Goal: Transaction & Acquisition: Purchase product/service

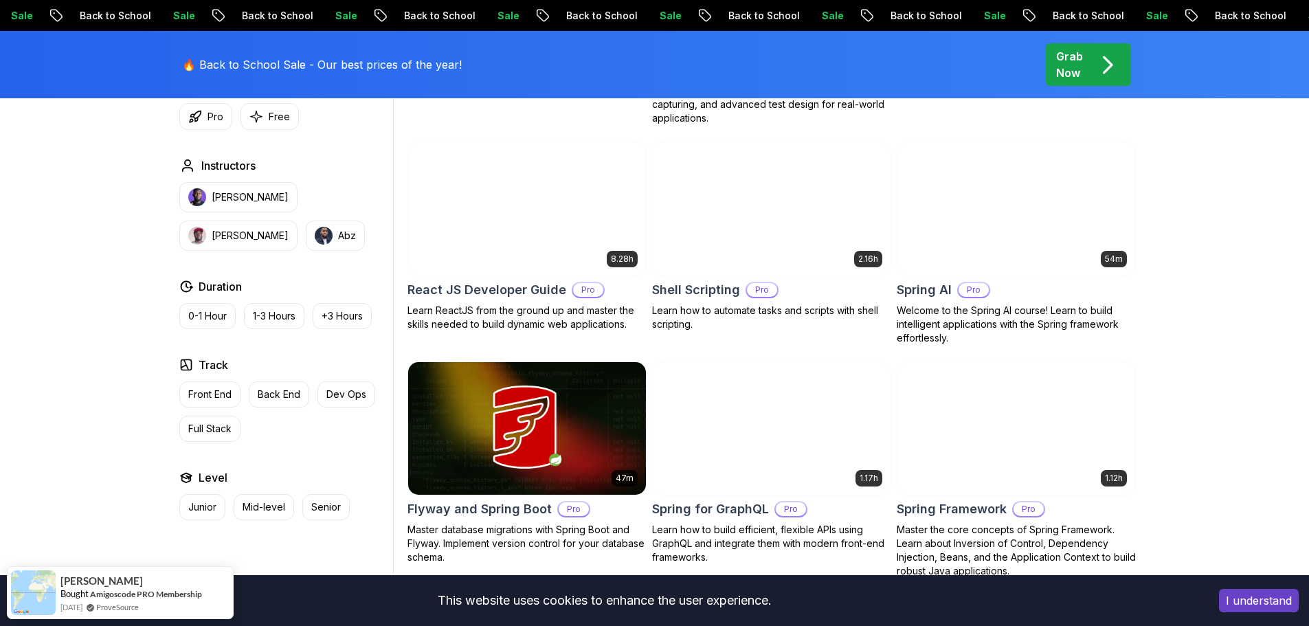
scroll to position [3230, 0]
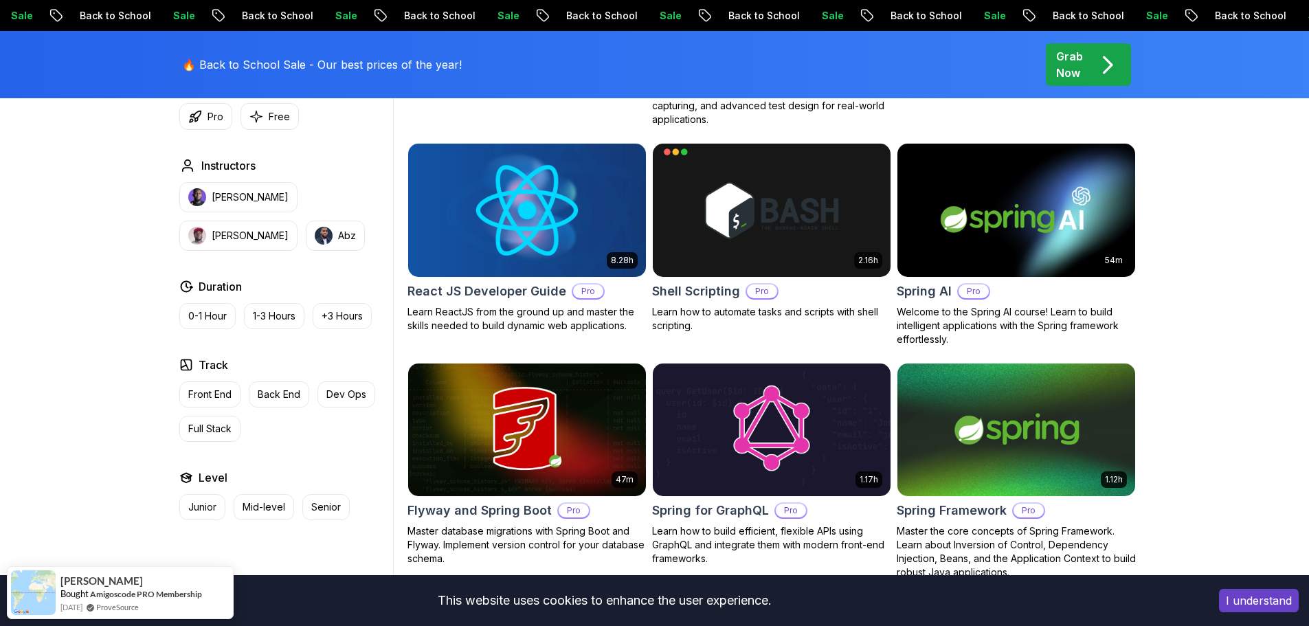
click at [511, 222] on img at bounding box center [526, 210] width 249 height 140
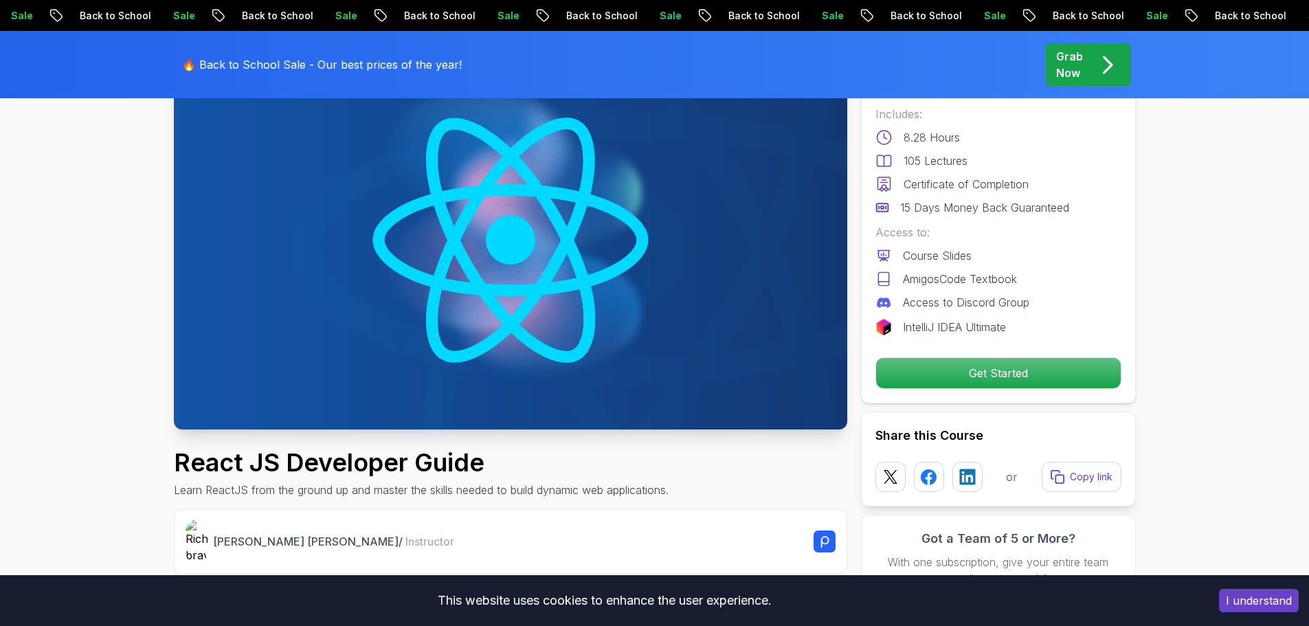
scroll to position [137, 0]
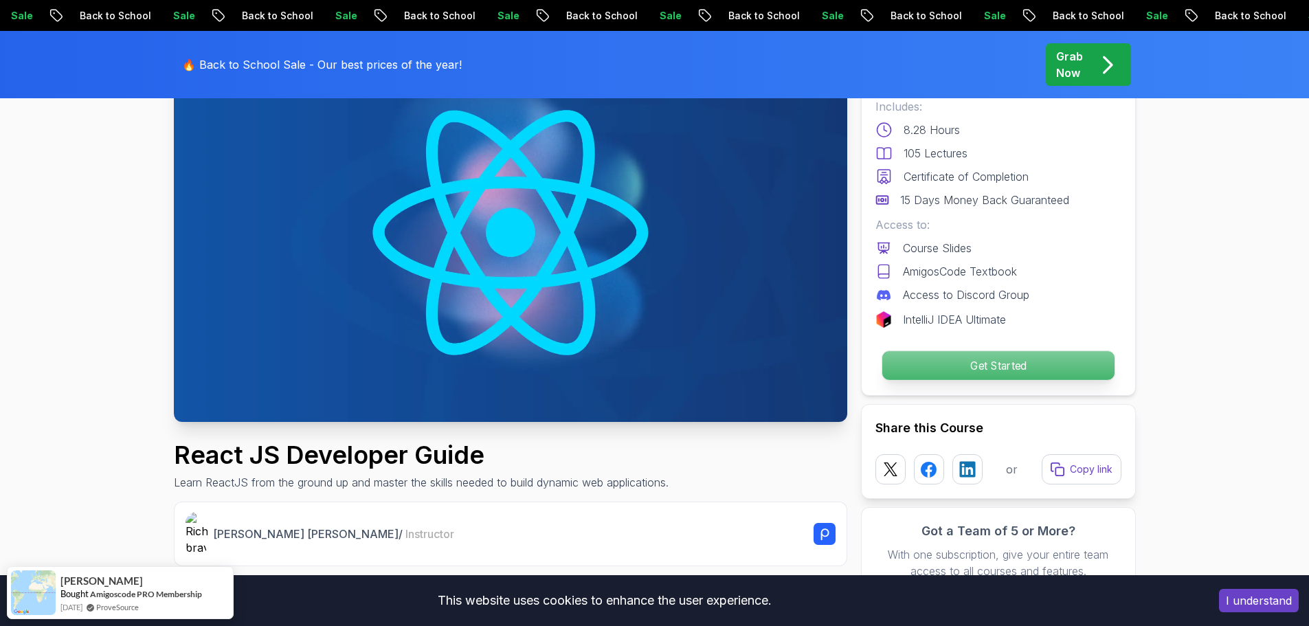
click at [997, 360] on p "Get Started" at bounding box center [998, 365] width 232 height 29
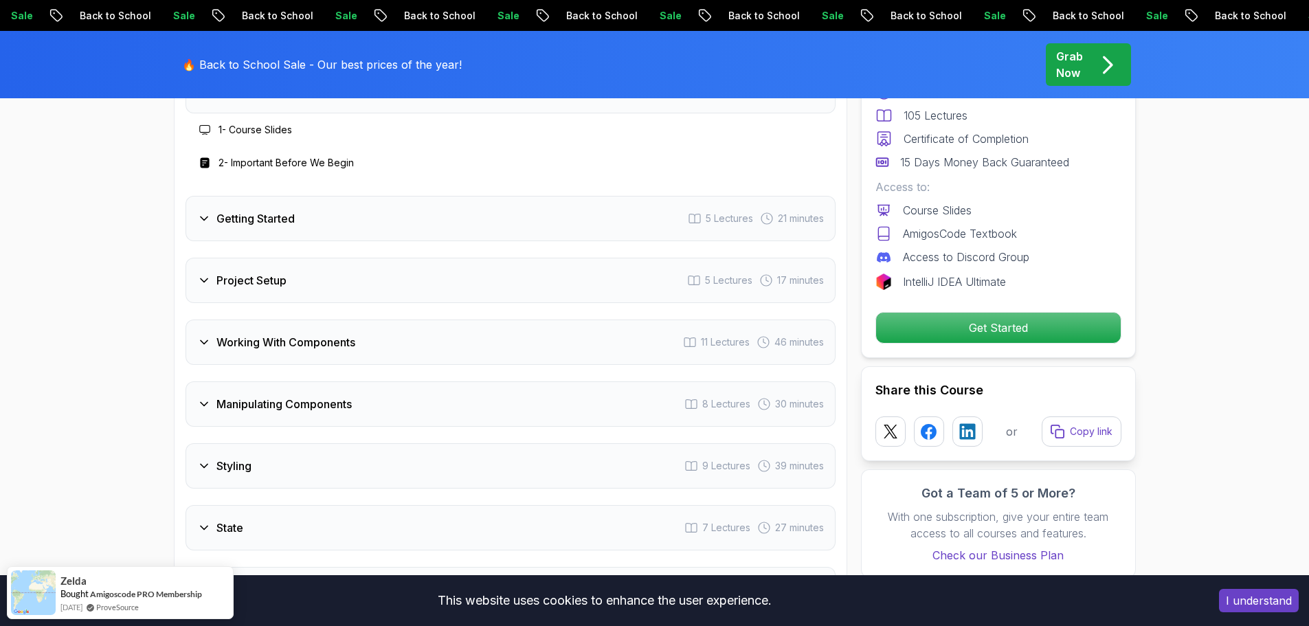
scroll to position [2073, 0]
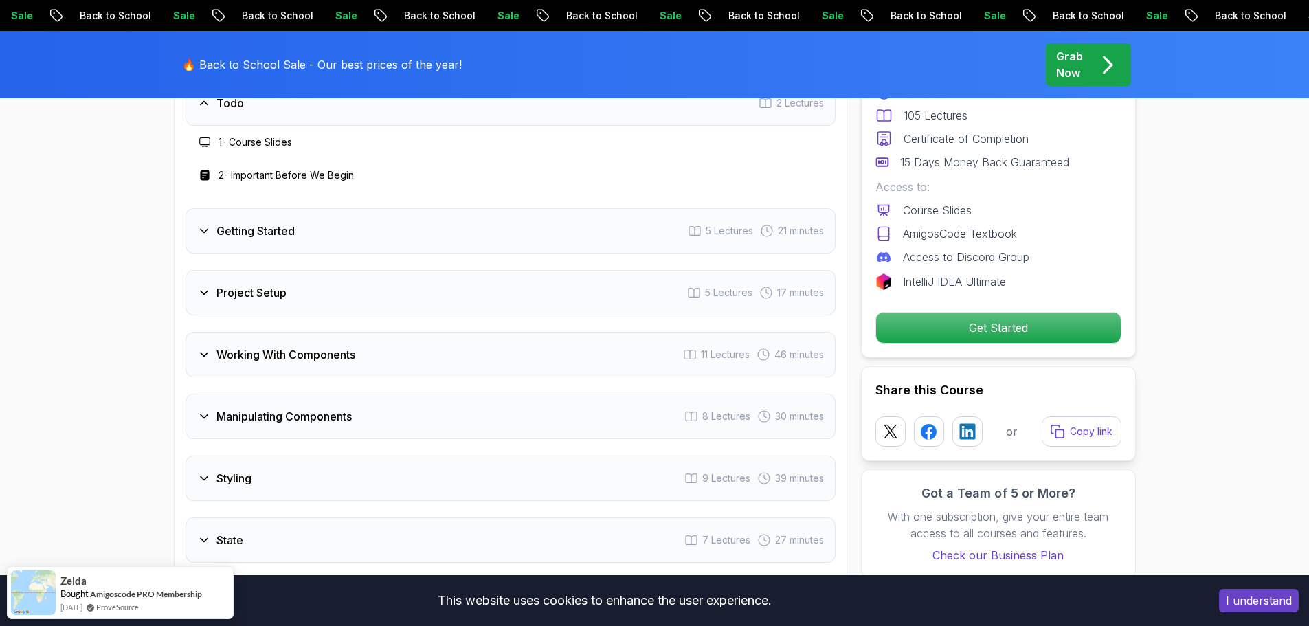
click at [197, 223] on div "Getting Started" at bounding box center [246, 231] width 98 height 16
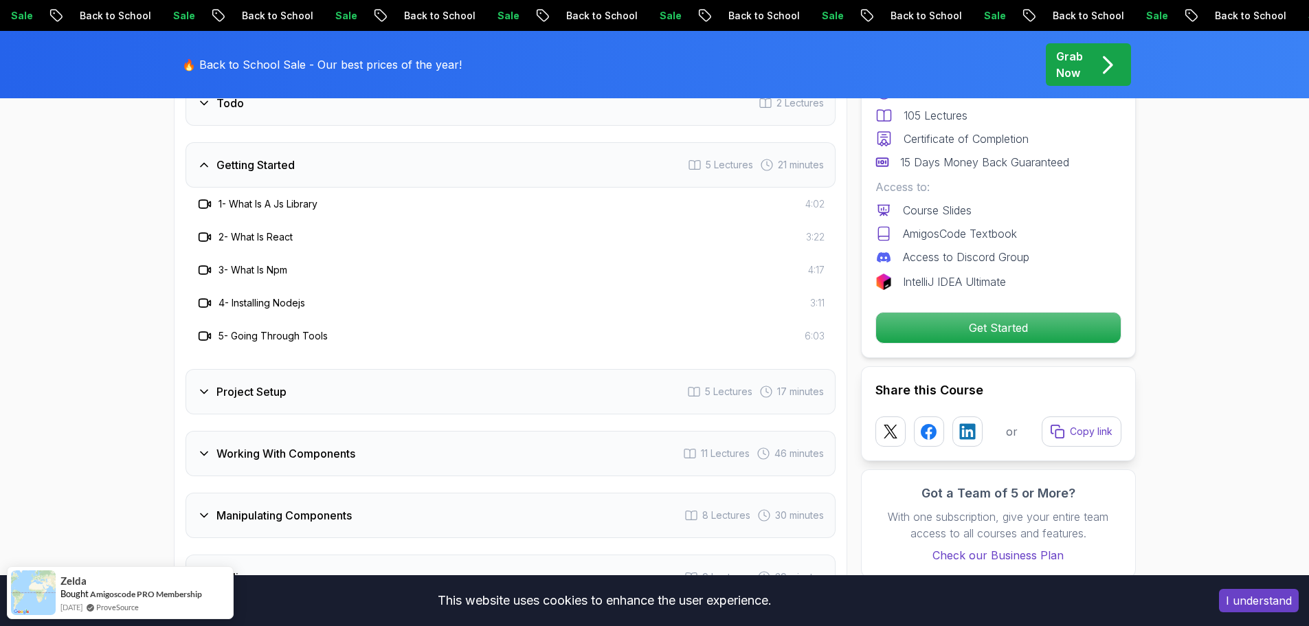
click at [214, 205] on div "1 - What Is A Js Library" at bounding box center [257, 204] width 121 height 16
click at [204, 203] on icon at bounding box center [205, 204] width 14 height 14
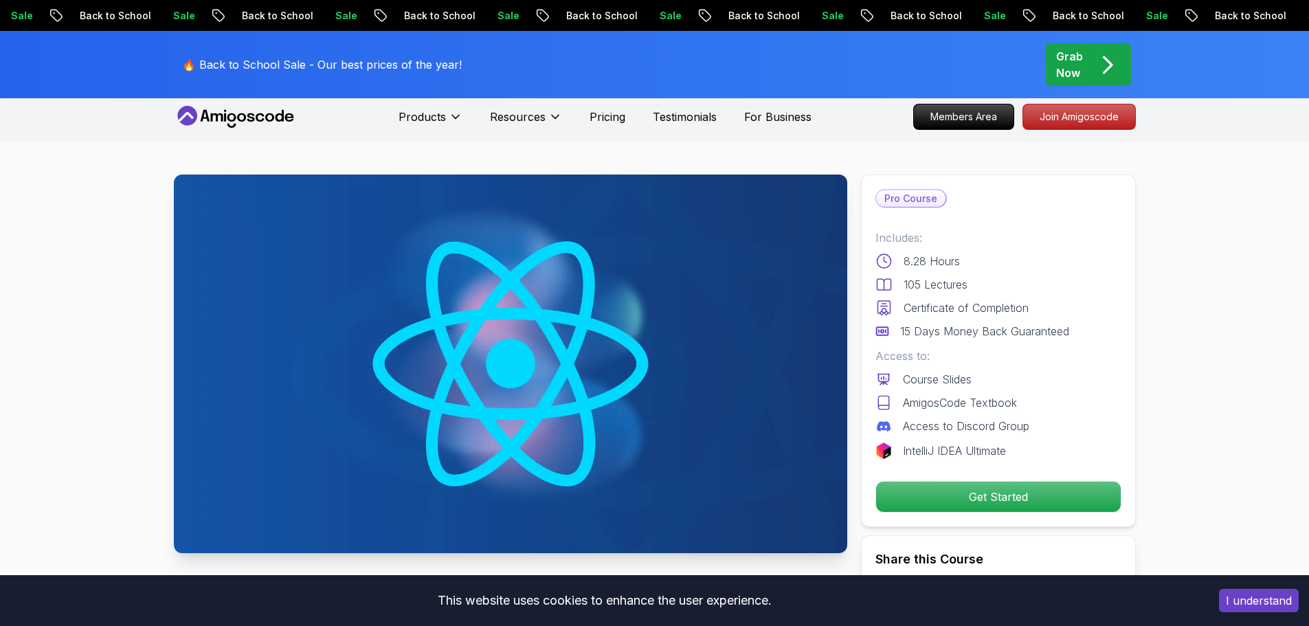
scroll to position [0, 0]
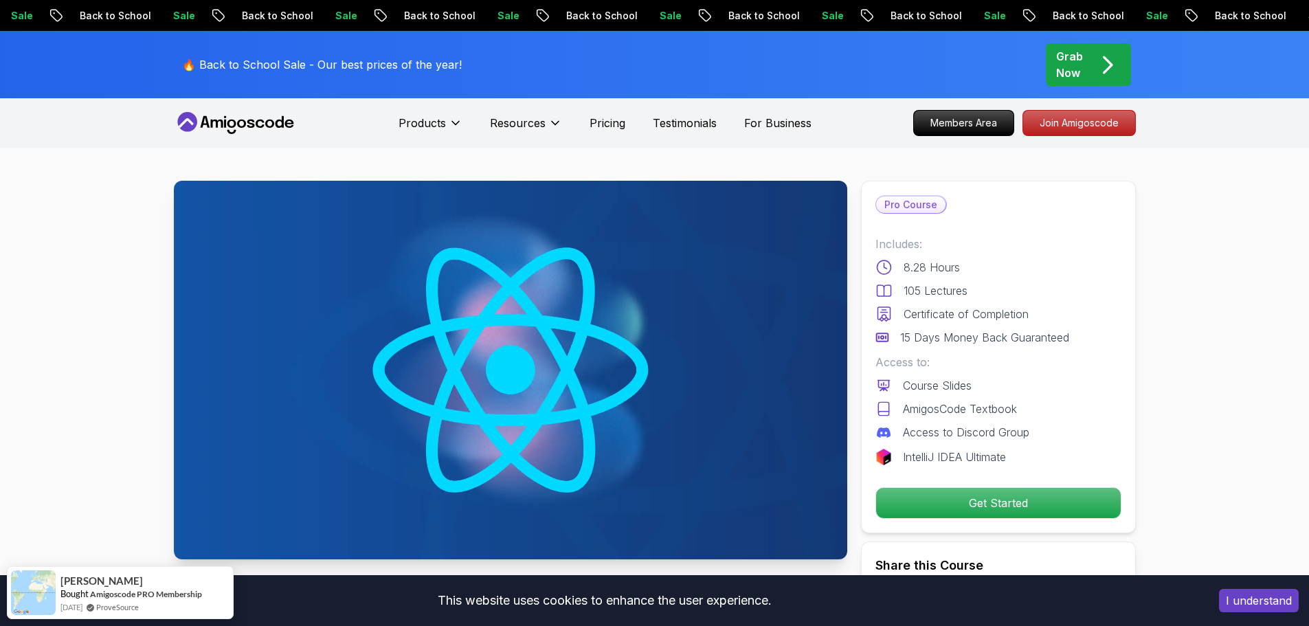
click at [220, 126] on icon at bounding box center [236, 123] width 124 height 22
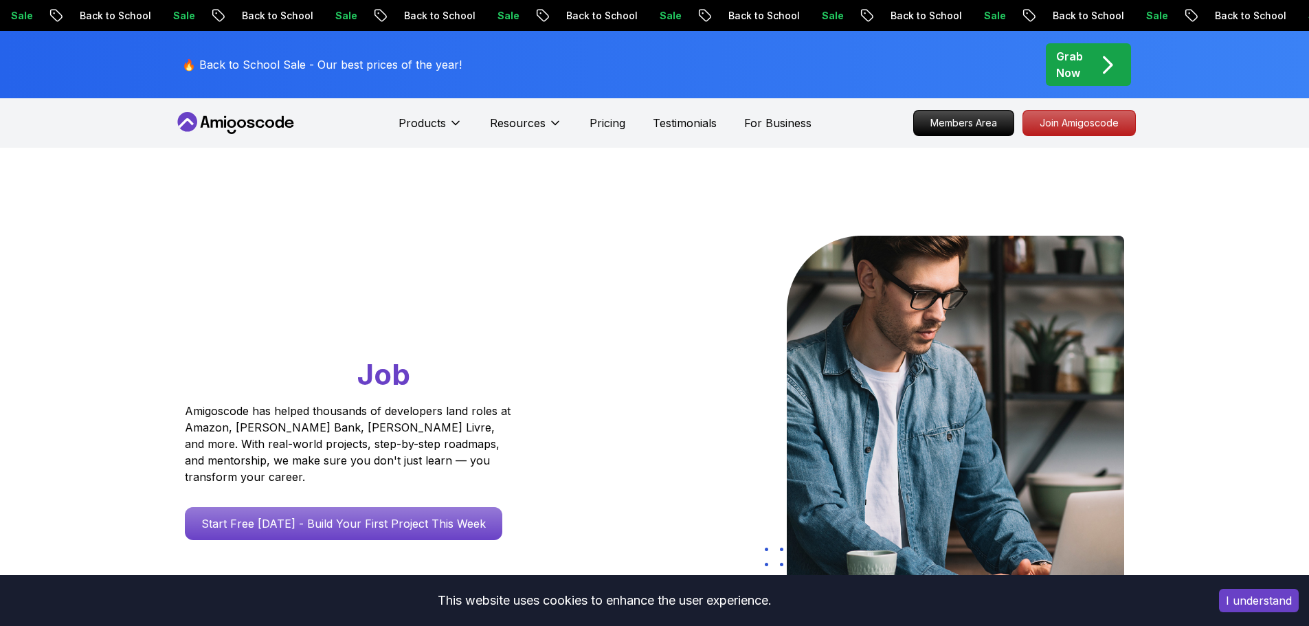
click at [1077, 57] on p "Grab Now" at bounding box center [1069, 64] width 27 height 33
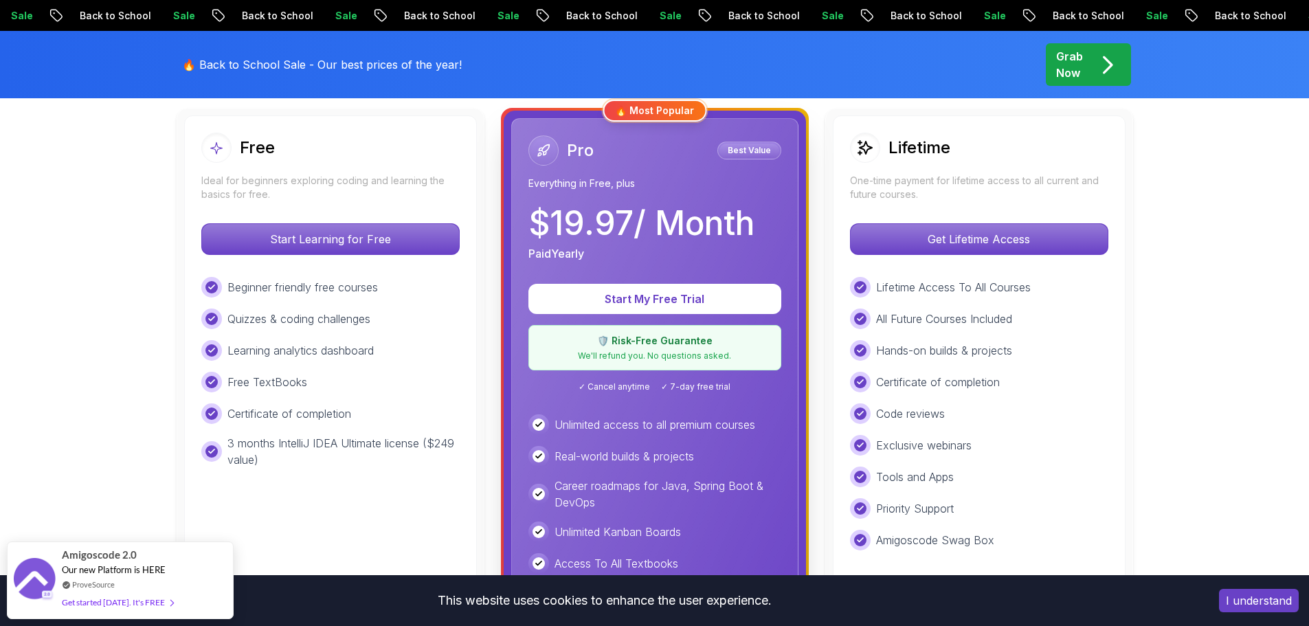
scroll to position [412, 0]
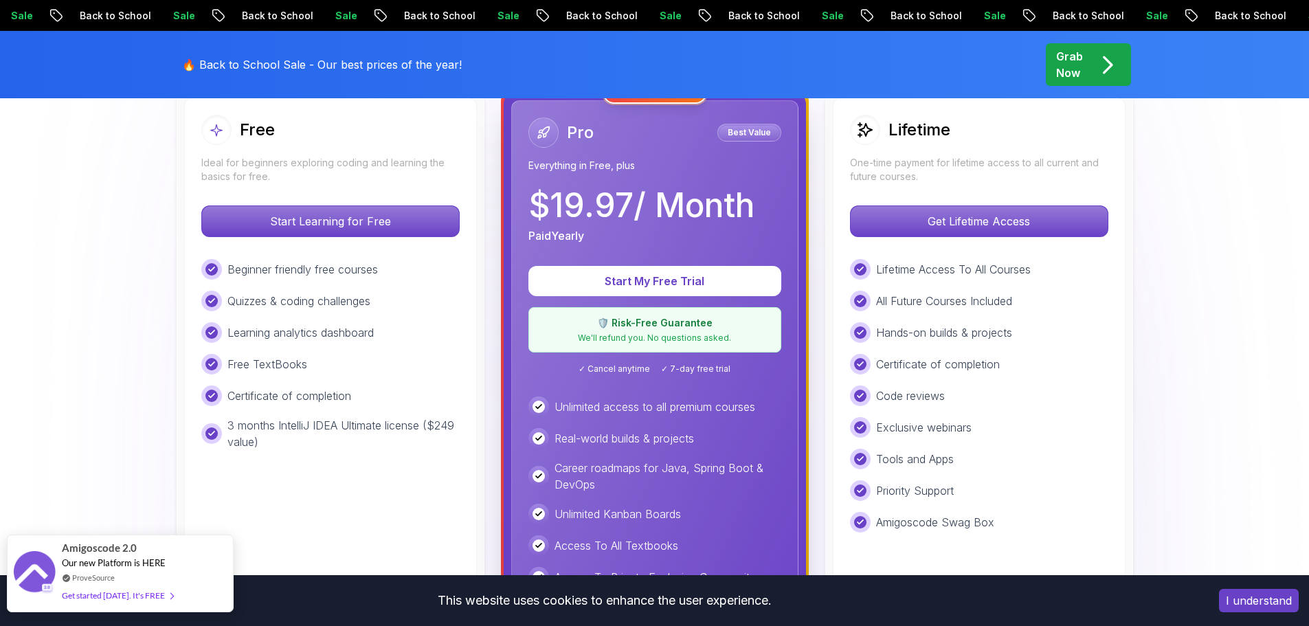
click at [152, 590] on div "Get started [DATE]. It's FREE" at bounding box center [117, 596] width 111 height 16
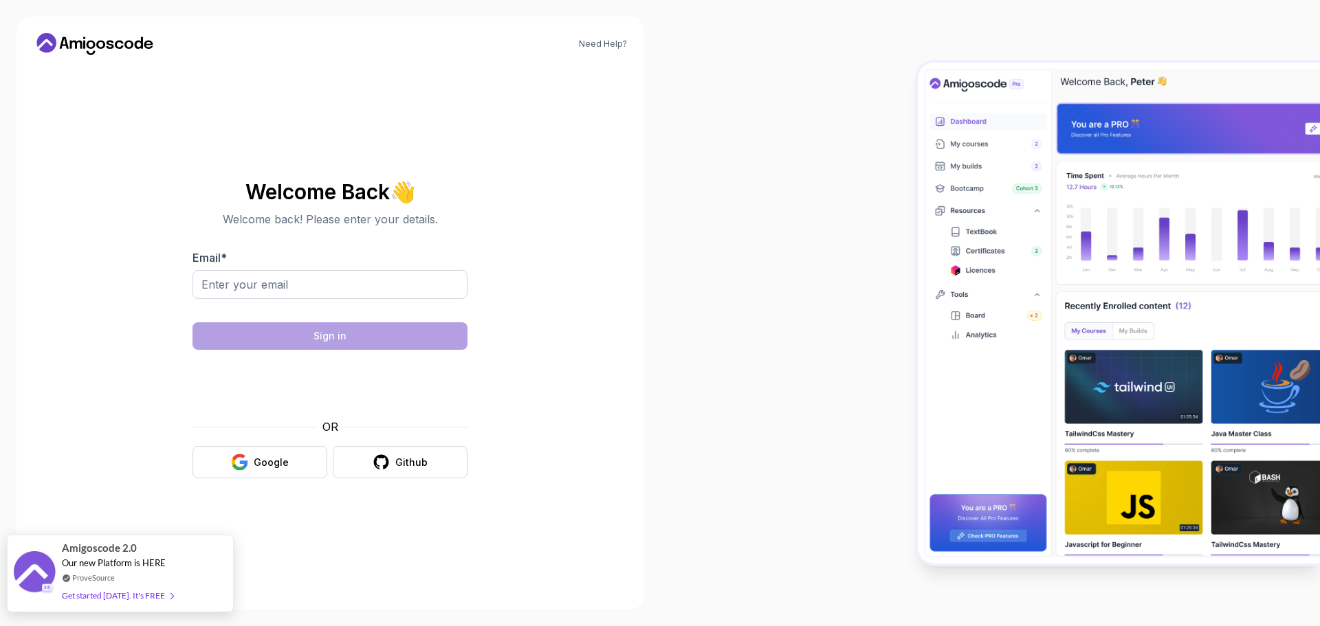
click at [161, 593] on div "Get started [DATE]. It's FREE" at bounding box center [117, 596] width 111 height 16
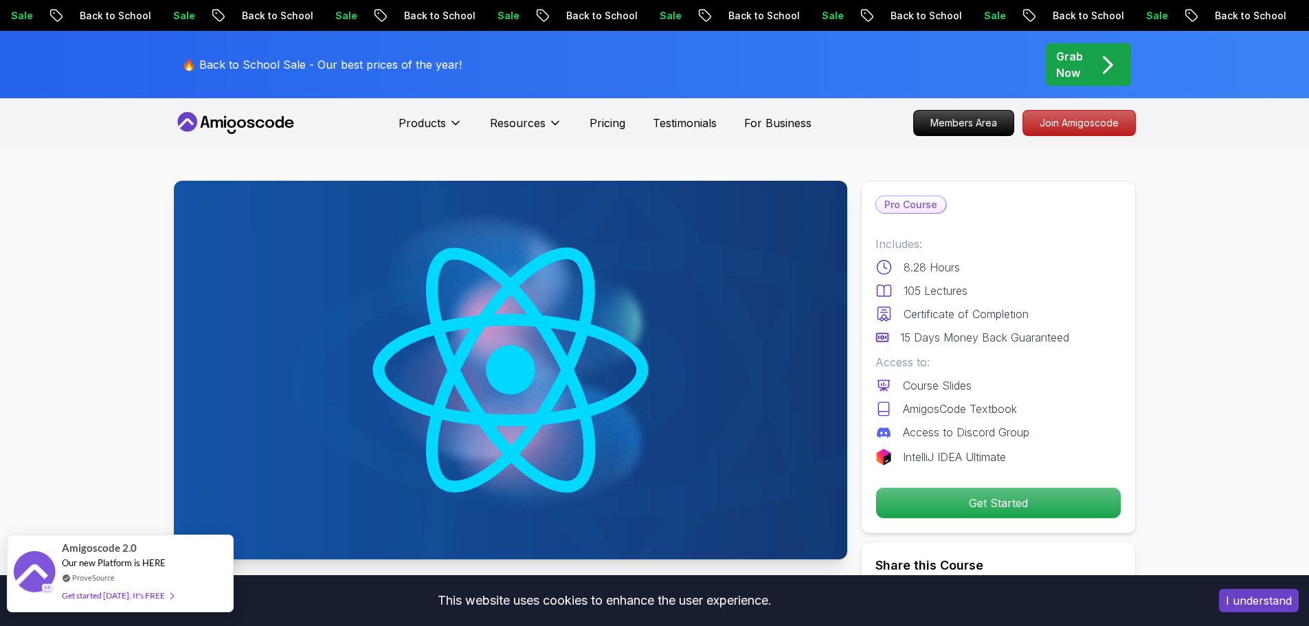
click at [136, 597] on div "Get started [DATE]. It's FREE" at bounding box center [117, 596] width 111 height 16
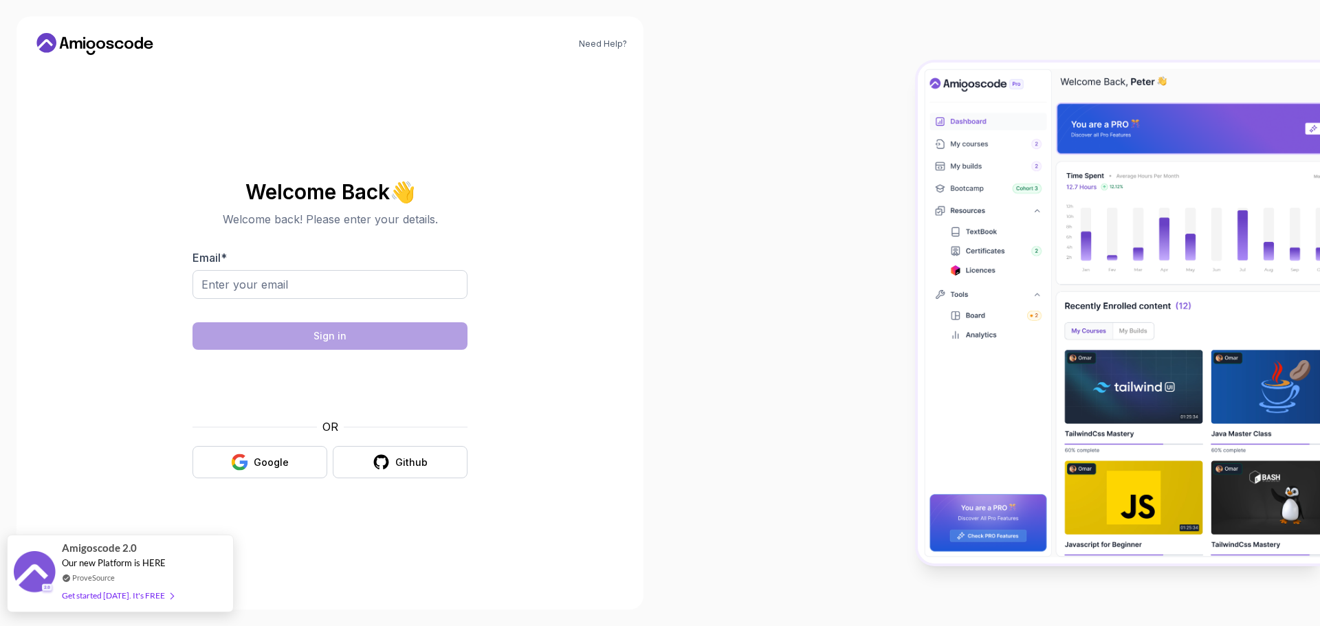
click at [169, 605] on div "Amigoscode 2.0 Our new Platform is HERE ProveSource Get started [DATE]. It's FR…" at bounding box center [120, 573] width 116 height 76
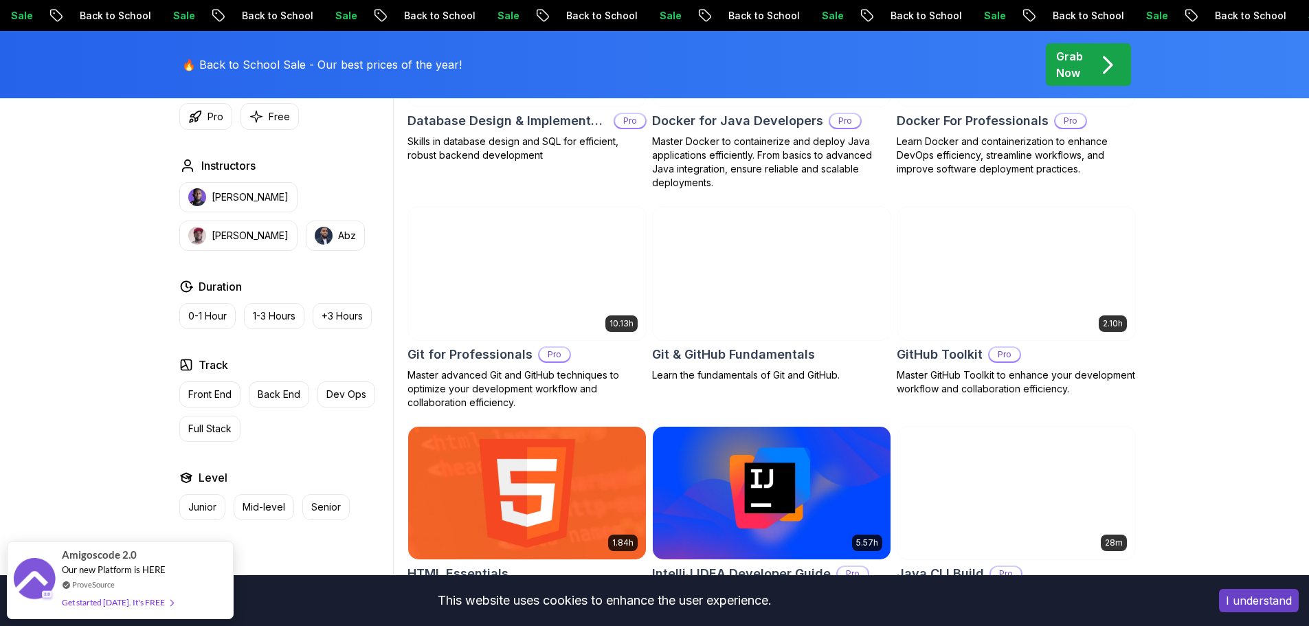
scroll to position [1650, 0]
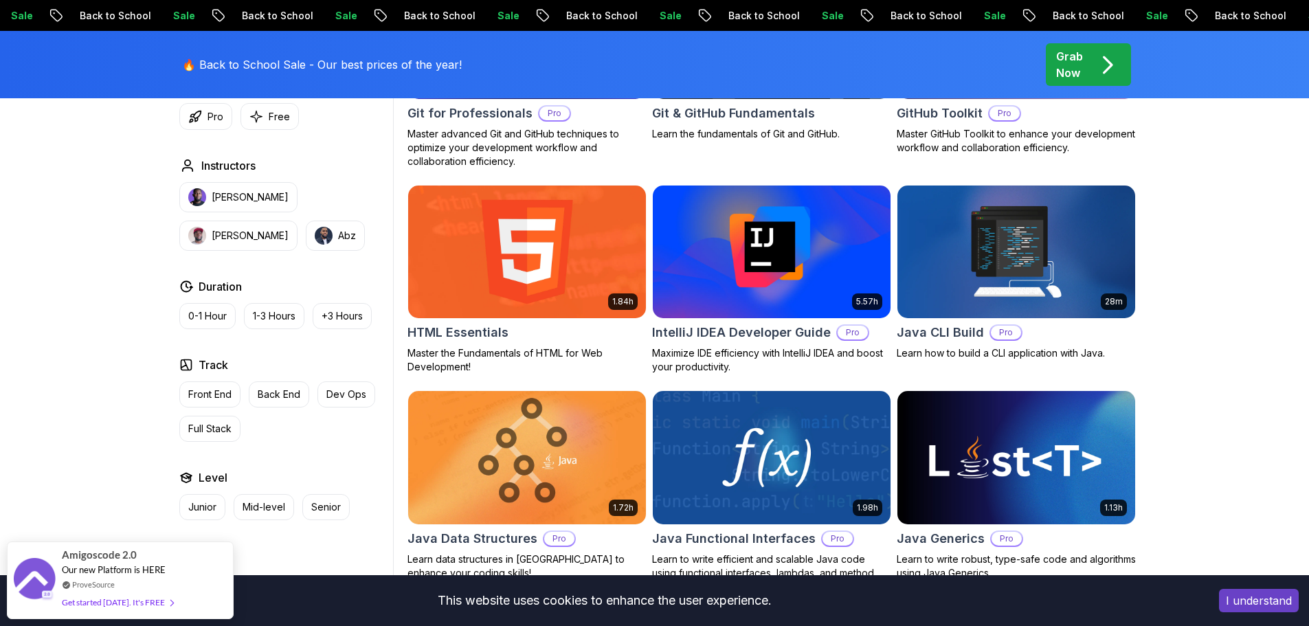
click at [1122, 46] on span "pre-order" at bounding box center [1088, 64] width 85 height 43
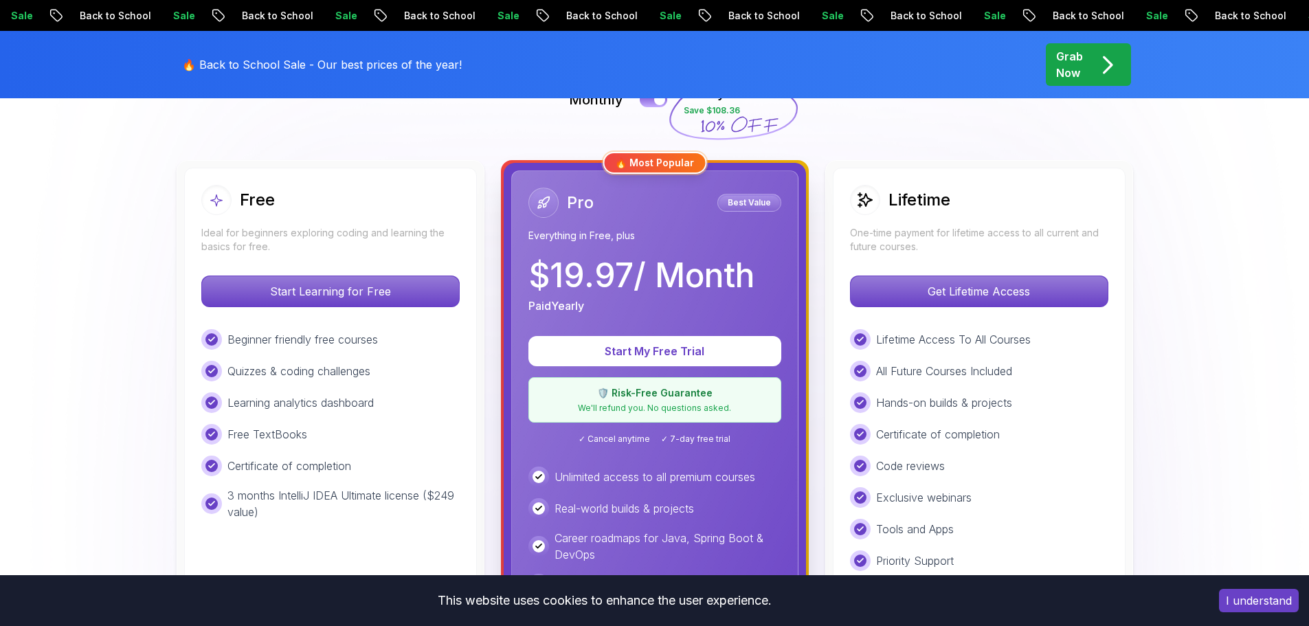
scroll to position [344, 0]
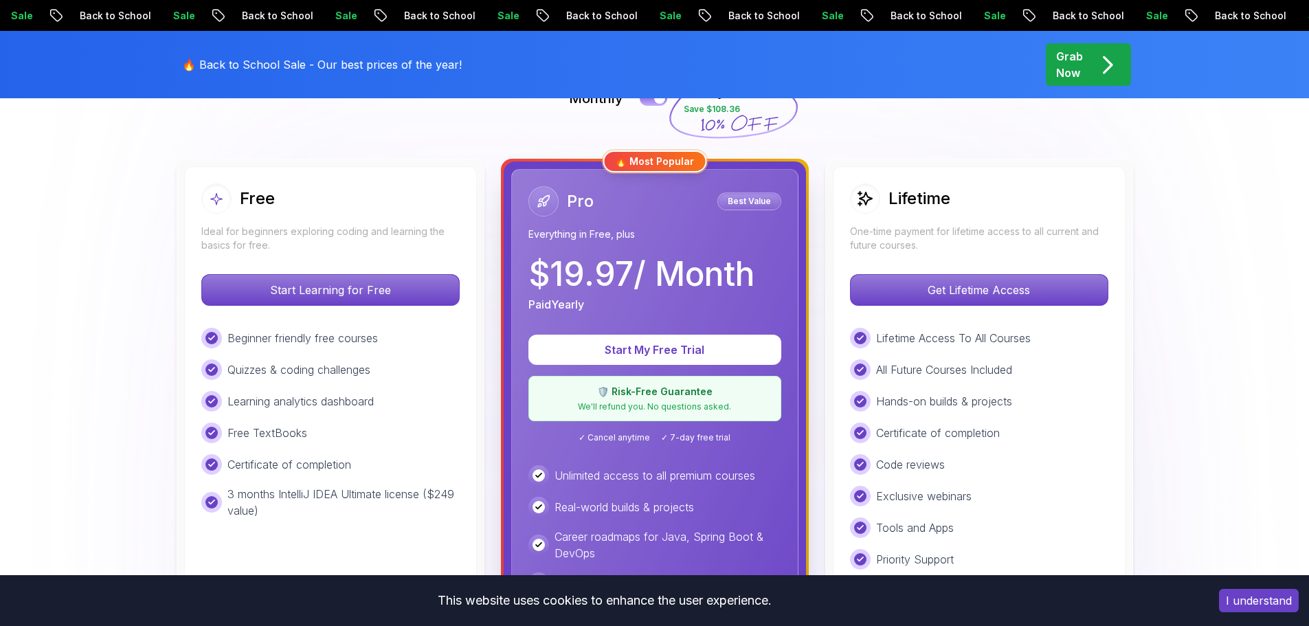
click at [1095, 416] on div "Lifetime Access To All Courses All Future Courses Included Hands-on builds & pr…" at bounding box center [979, 465] width 258 height 274
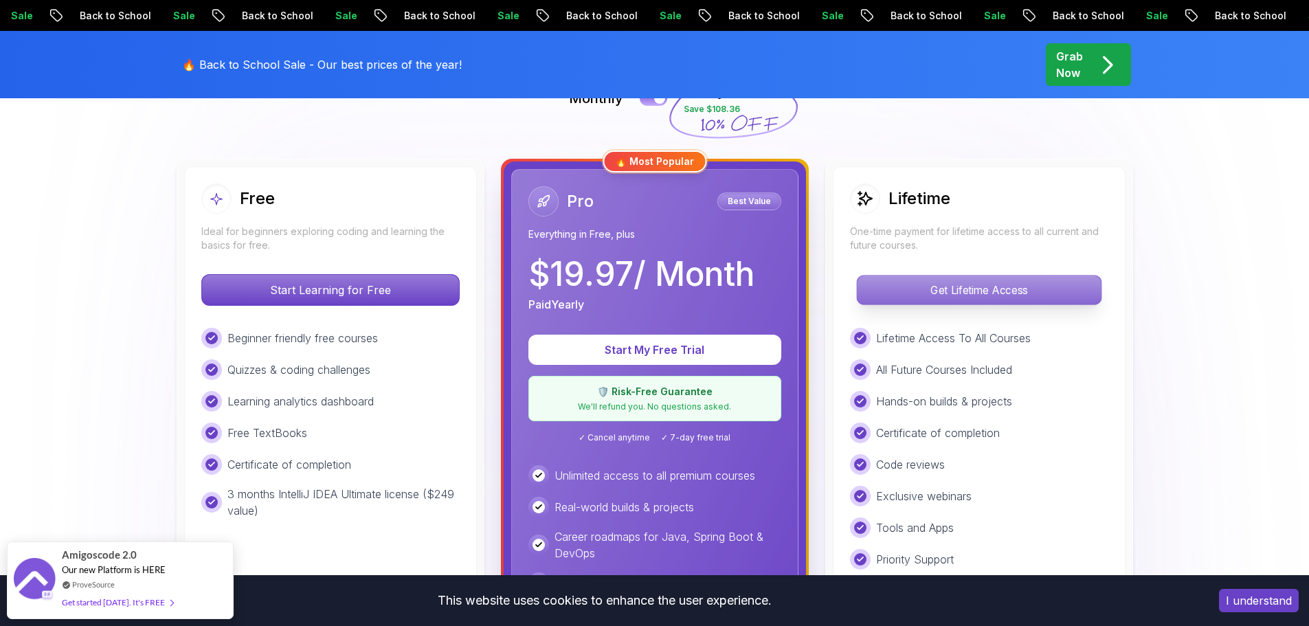
click at [1023, 290] on p "Get Lifetime Access" at bounding box center [979, 290] width 244 height 29
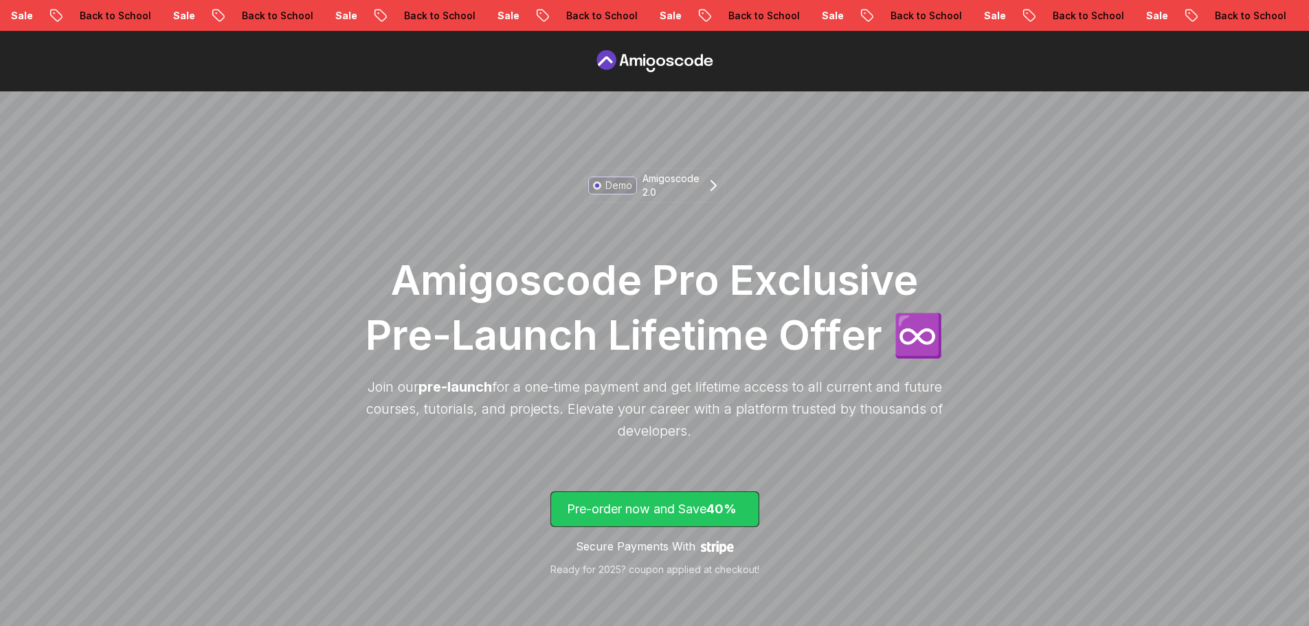
click at [711, 505] on p "Pre-order now and Save 40%" at bounding box center [655, 509] width 176 height 19
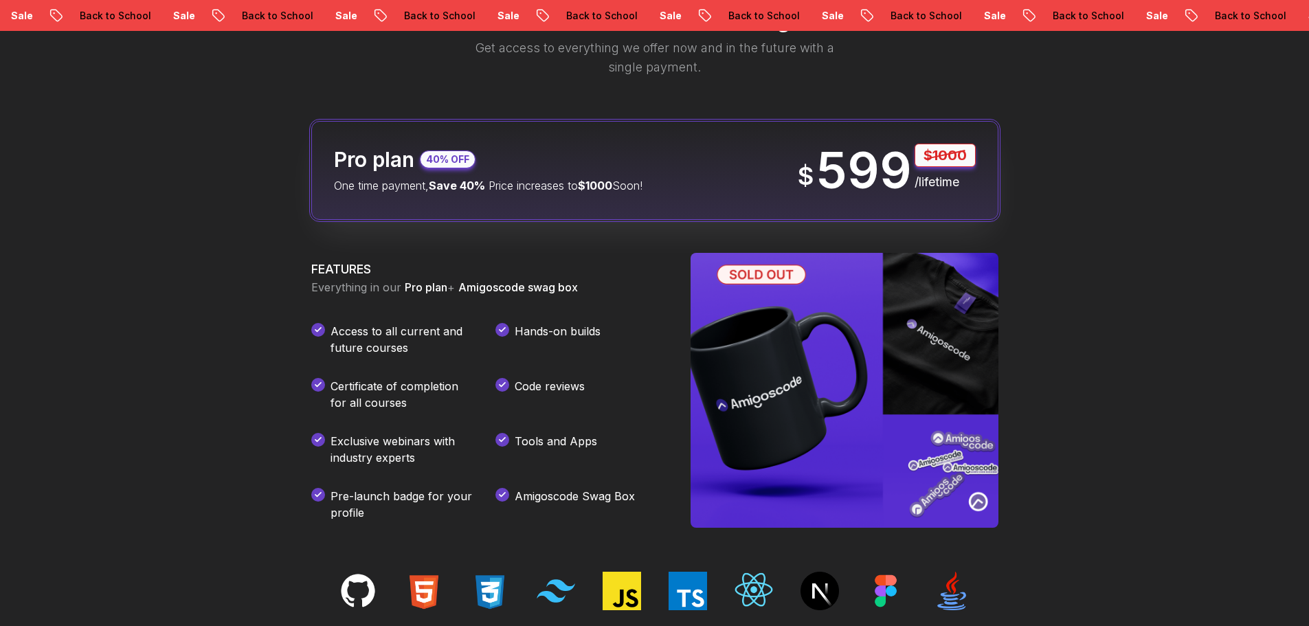
scroll to position [1353, 0]
